Goal: Task Accomplishment & Management: Use online tool/utility

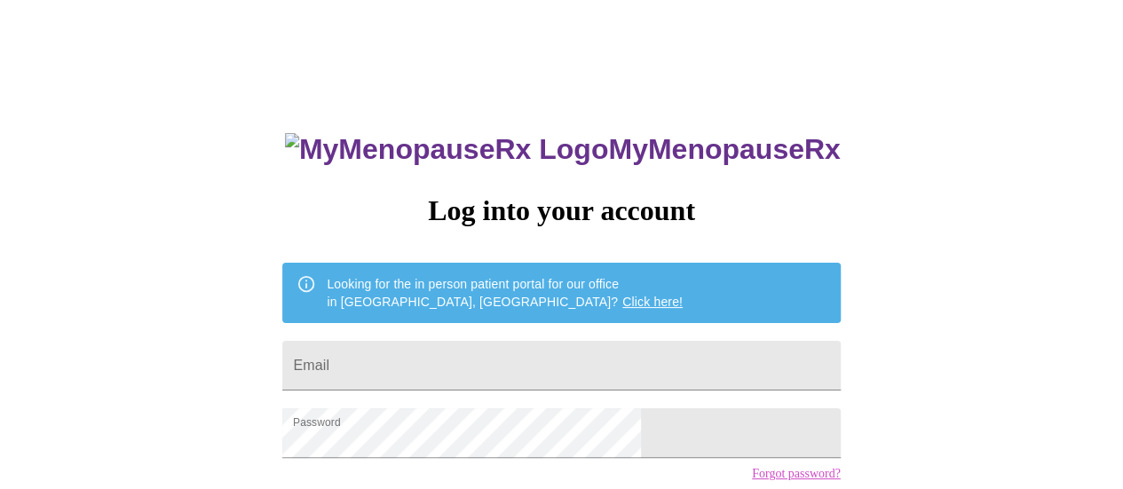
scroll to position [136, 0]
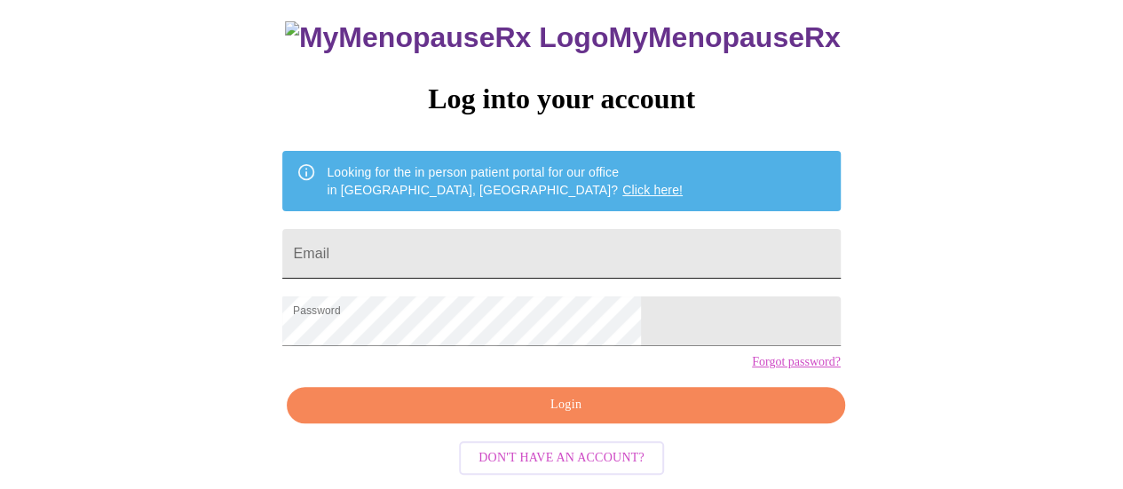
click at [472, 229] on input "Email" at bounding box center [561, 254] width 558 height 50
type input "[EMAIL_ADDRESS][DOMAIN_NAME]"
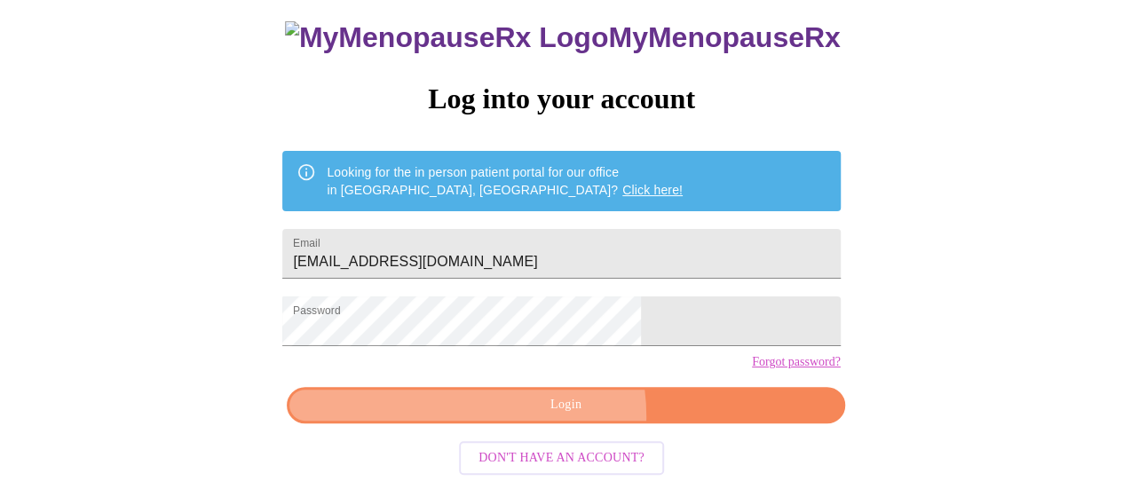
click at [539, 423] on button "Login" at bounding box center [566, 405] width 558 height 36
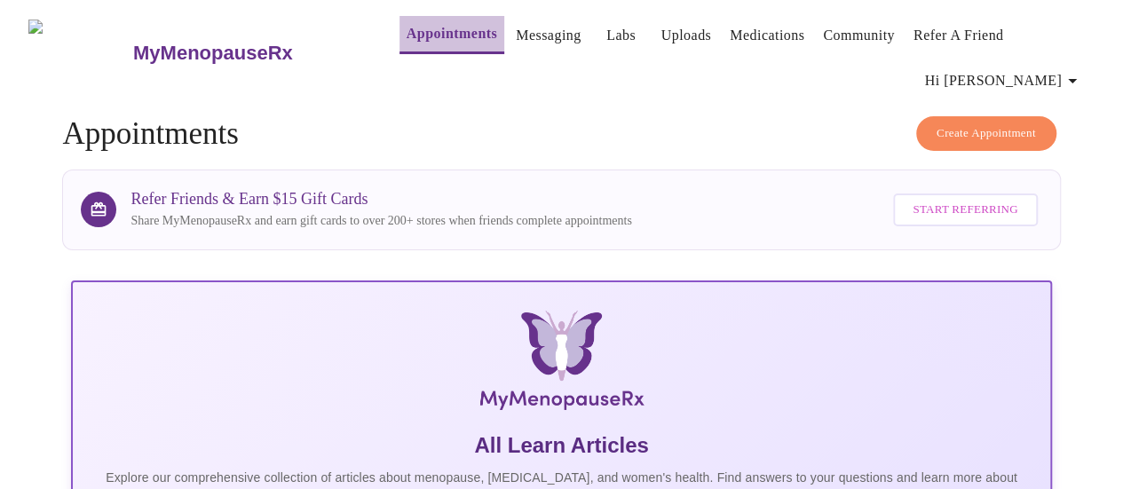
click at [411, 38] on link "Appointments" at bounding box center [452, 33] width 91 height 25
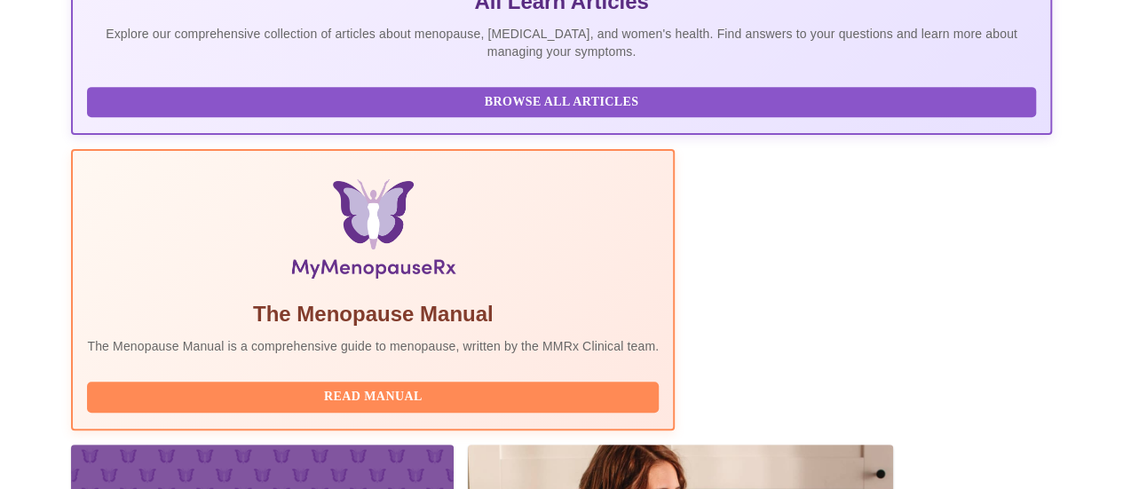
scroll to position [533, 0]
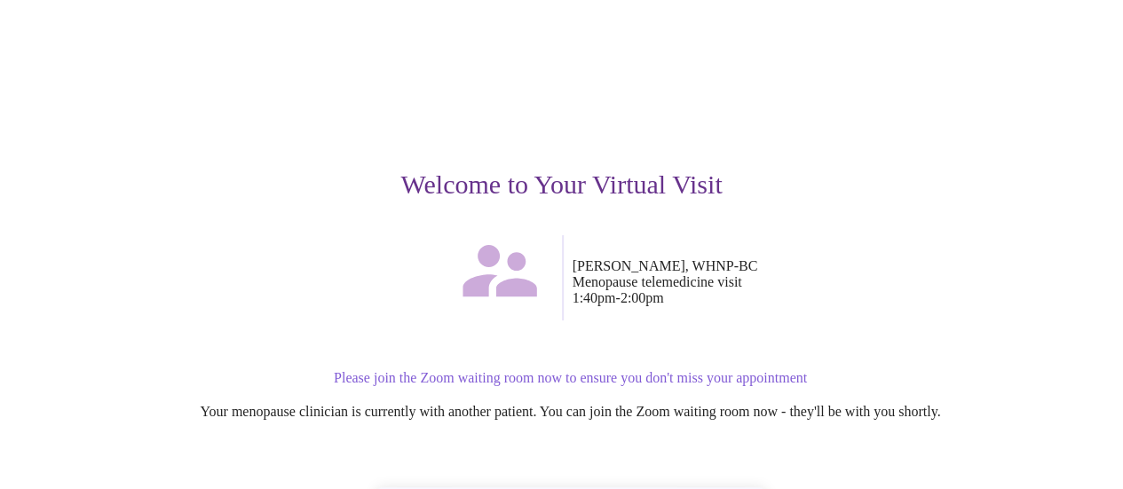
scroll to position [250, 0]
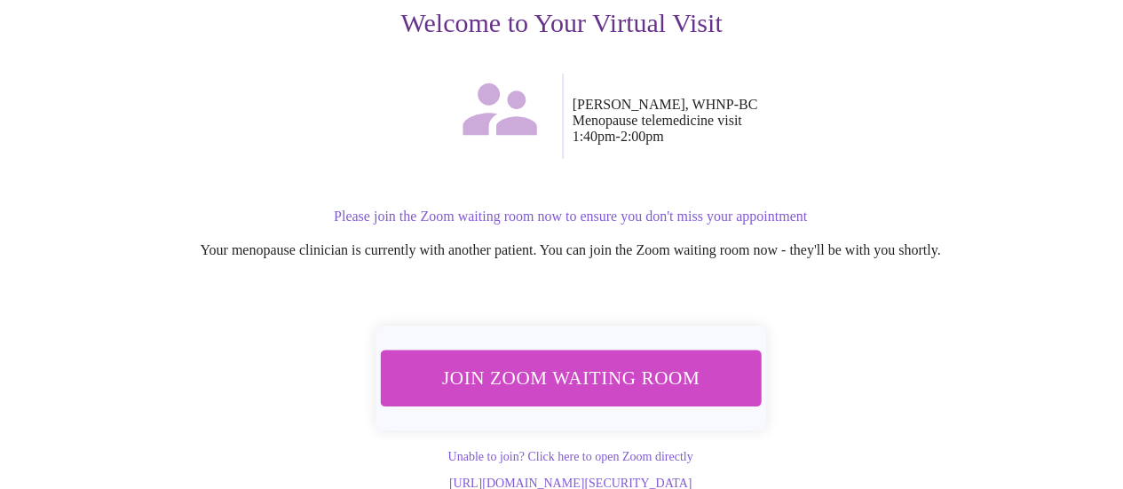
click at [618, 361] on span "Join Zoom Waiting Room" at bounding box center [570, 377] width 334 height 33
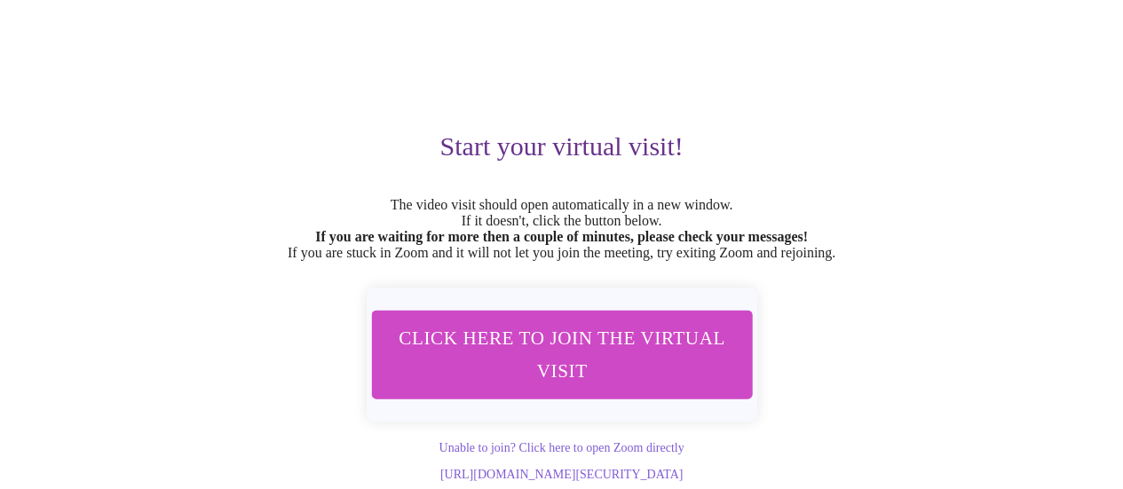
scroll to position [141, 0]
